Goal: Information Seeking & Learning: Learn about a topic

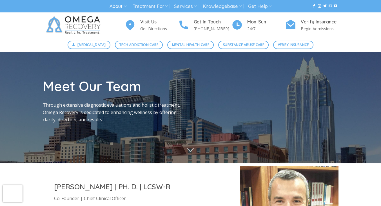
click at [110, 132] on div "Meet Our Team Through extensive diagnostic evaluations and holistic treatment, …" at bounding box center [115, 107] width 152 height 60
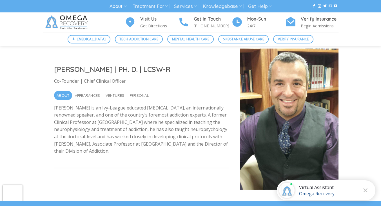
scroll to position [113, 0]
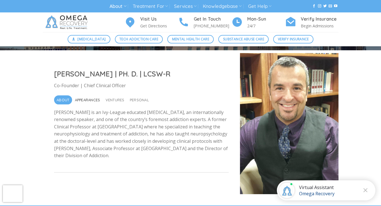
click at [93, 98] on span "Appearances" at bounding box center [87, 99] width 25 height 9
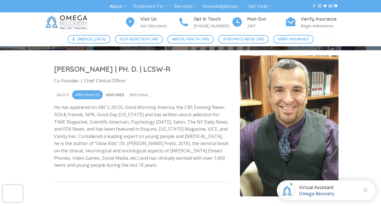
click at [114, 96] on span "Ventures" at bounding box center [115, 94] width 19 height 9
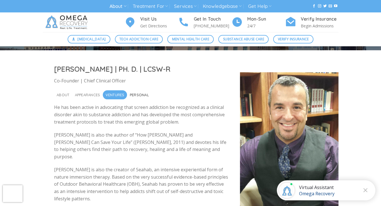
click at [136, 95] on span "Personal" at bounding box center [139, 94] width 19 height 9
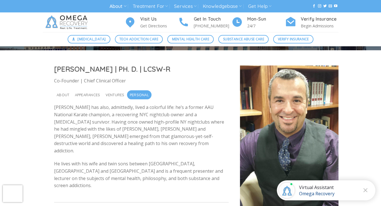
click at [30, 152] on div "Dr. Nicholas Kardaras | PH. D. | LCSW-R Co-Founder | Chief Clinical Officer Abo…" at bounding box center [190, 140] width 381 height 180
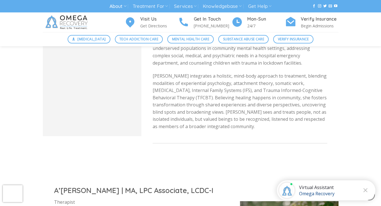
scroll to position [1106, 0]
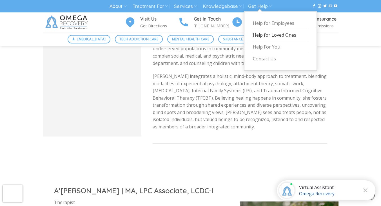
click at [262, 35] on link "Help for Loved Ones" at bounding box center [280, 35] width 55 height 12
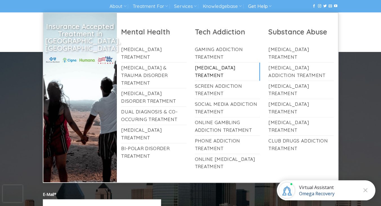
click at [212, 68] on link "[MEDICAL_DATA] Treatment" at bounding box center [227, 72] width 65 height 18
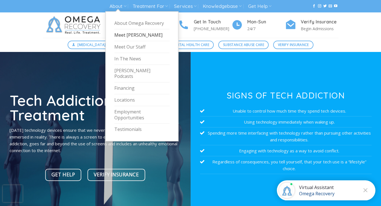
click at [131, 34] on link "Meet [PERSON_NAME]" at bounding box center [141, 35] width 55 height 12
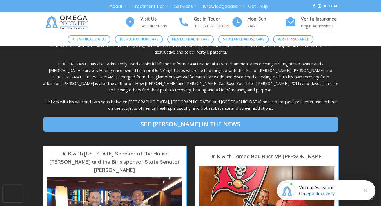
scroll to position [338, 0]
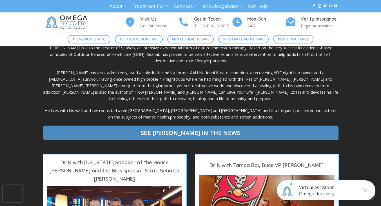
click at [185, 128] on span "See Dr. Kardaras in the News" at bounding box center [191, 132] width 100 height 9
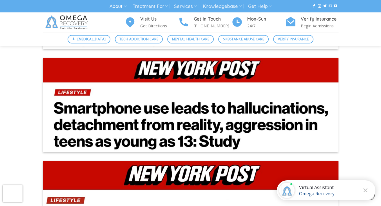
scroll to position [1291, 0]
